Goal: Information Seeking & Learning: Learn about a topic

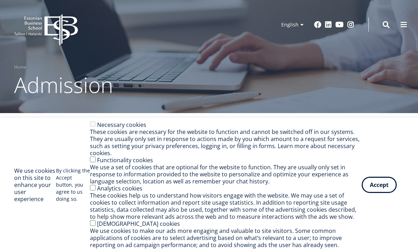
click at [384, 185] on button "Accept" at bounding box center [378, 185] width 35 height 16
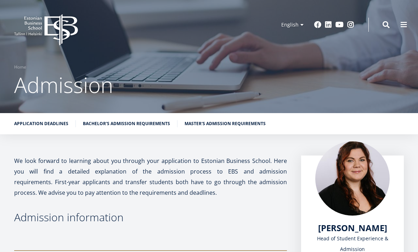
click at [205, 127] on link "Master's admission requirements" at bounding box center [224, 123] width 81 height 7
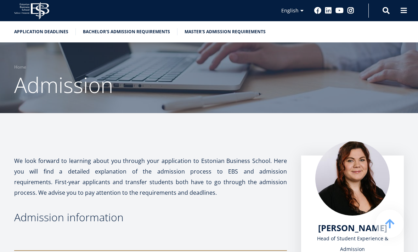
scroll to position [1286, 0]
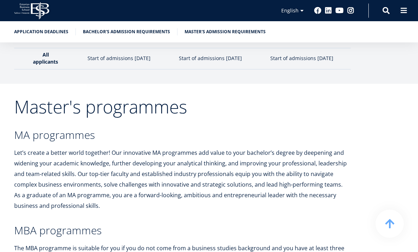
click at [39, 9] on icon "EBS Logo Created with Sketch." at bounding box center [31, 10] width 35 height 17
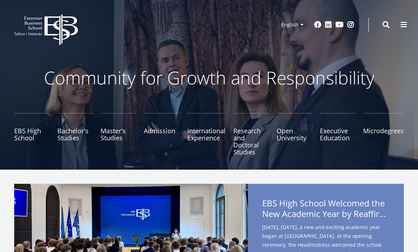
click at [113, 127] on link "Master's Studies" at bounding box center [118, 134] width 35 height 42
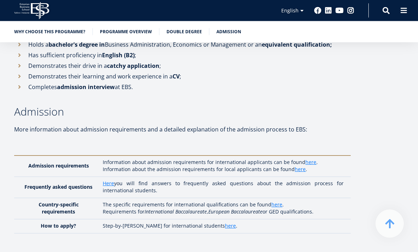
scroll to position [2256, 0]
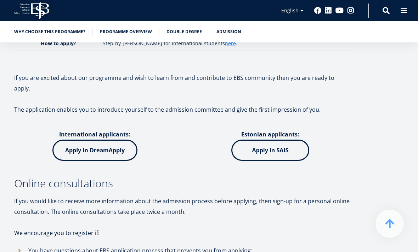
scroll to position [2343, 0]
